Goal: Find specific page/section: Find specific page/section

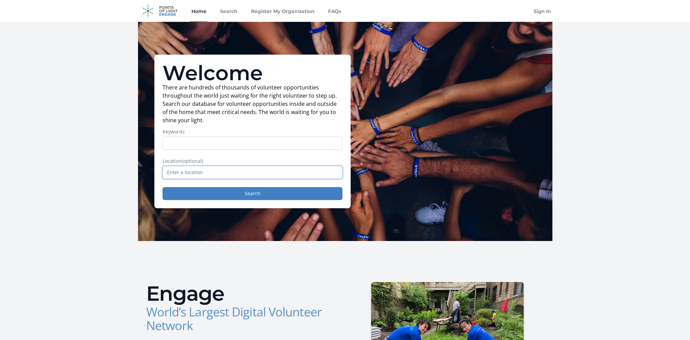
click at [211, 169] on input "text" at bounding box center [253, 172] width 180 height 13
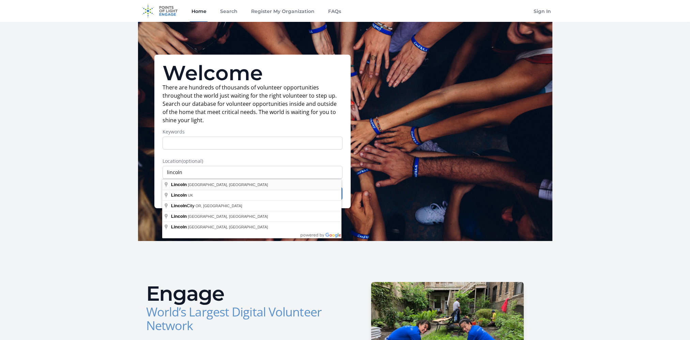
type input "[GEOGRAPHIC_DATA], [GEOGRAPHIC_DATA], [GEOGRAPHIC_DATA]"
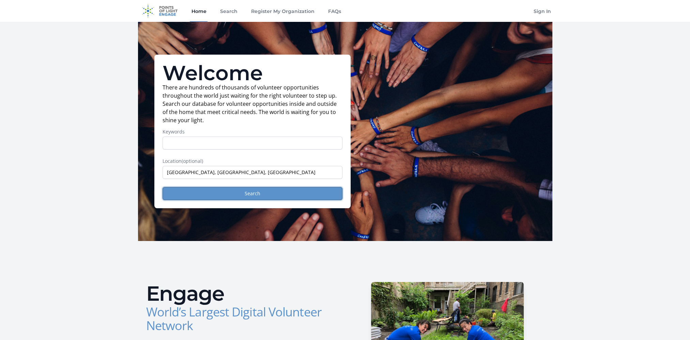
click at [243, 195] on button "Search" at bounding box center [253, 193] width 180 height 13
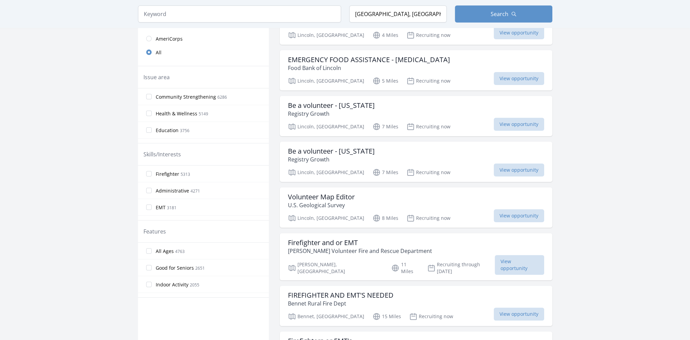
scroll to position [205, 0]
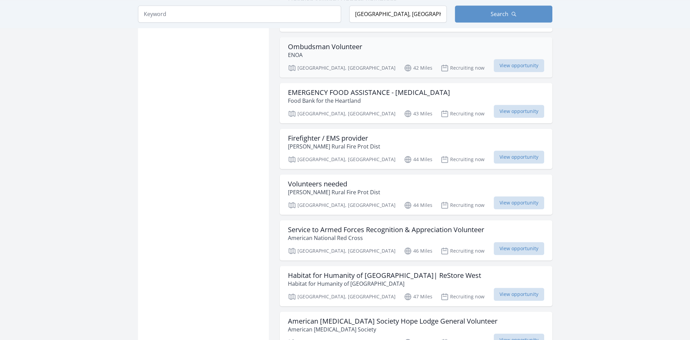
scroll to position [886, 0]
